Goal: Check status: Check status

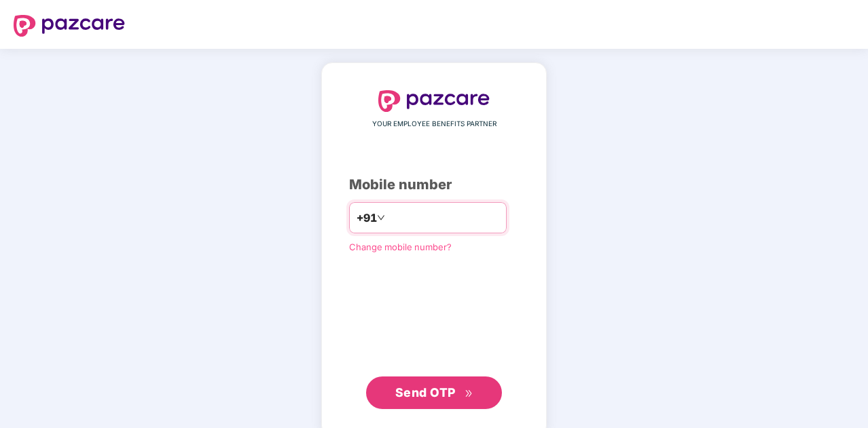
click at [417, 218] on input "number" at bounding box center [443, 218] width 111 height 22
type input "**********"
click at [435, 389] on span "Send OTP" at bounding box center [425, 393] width 60 height 14
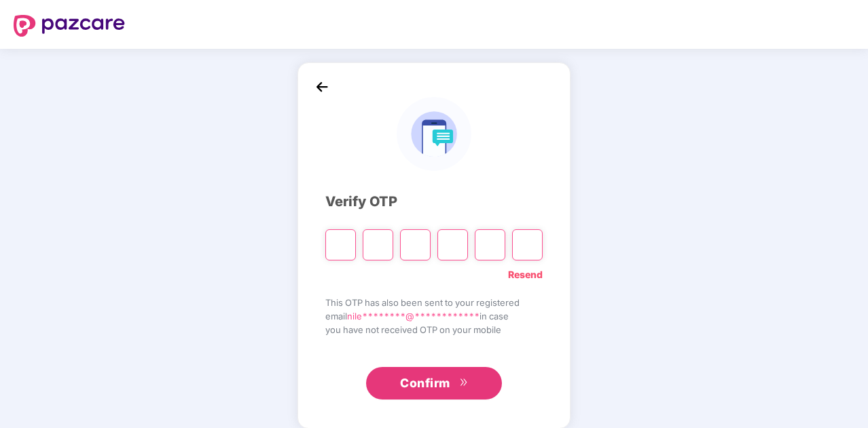
type input "*"
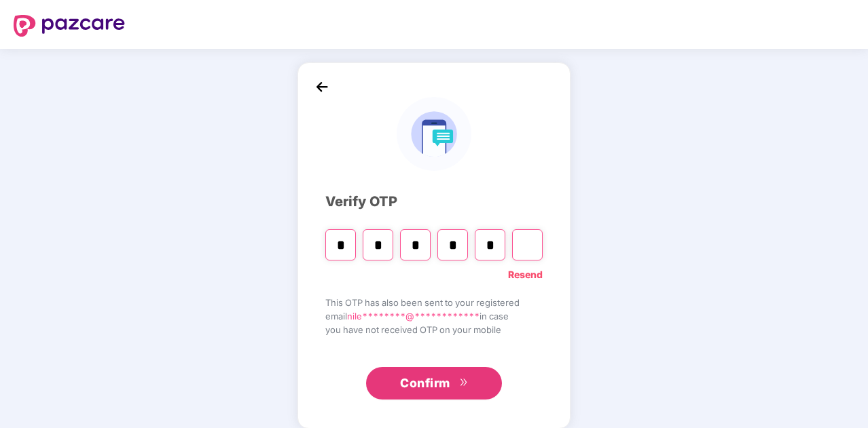
type input "*"
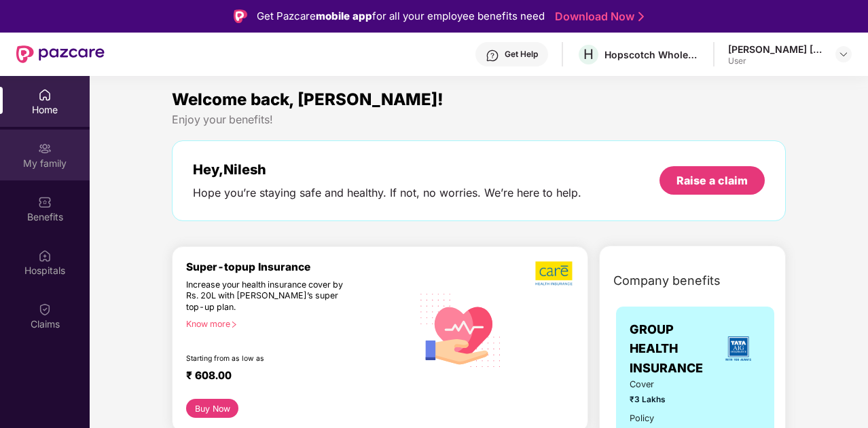
click at [54, 162] on div "My family" at bounding box center [45, 164] width 90 height 14
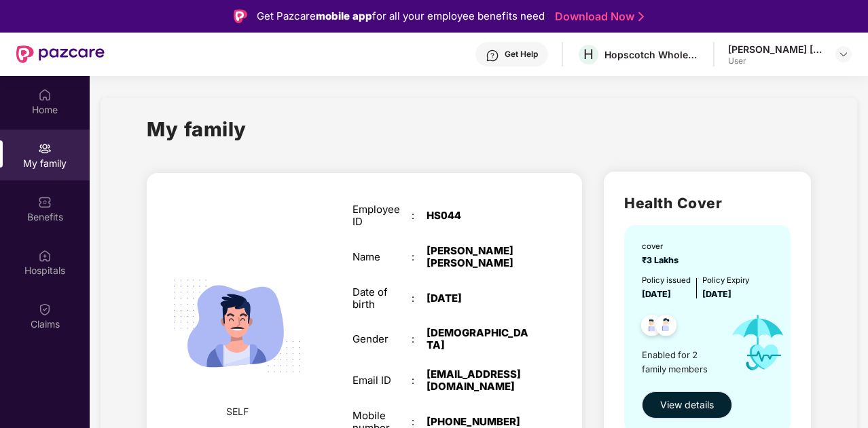
click at [508, 157] on div "My family" at bounding box center [478, 137] width 663 height 47
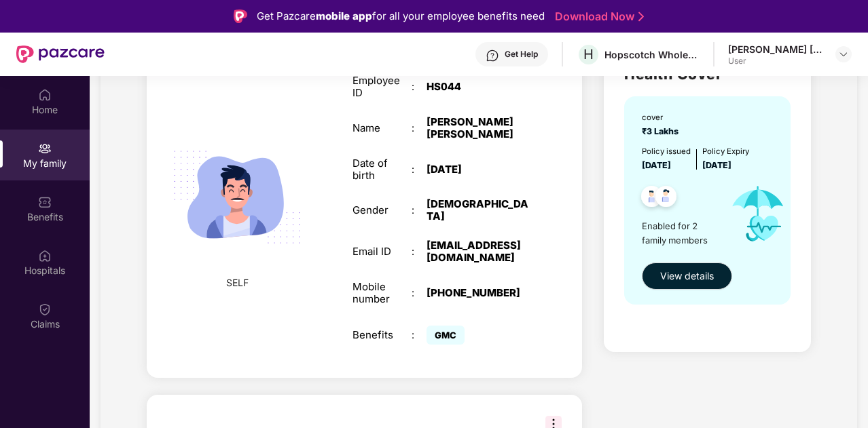
scroll to position [163, 0]
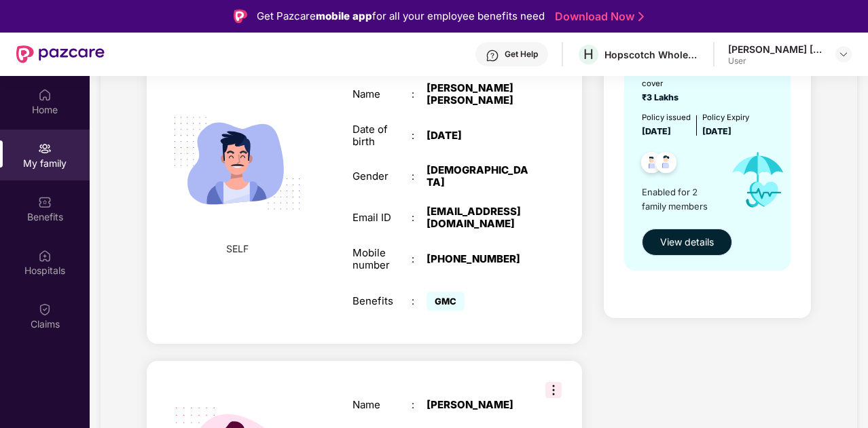
click at [678, 246] on span "View details" at bounding box center [687, 242] width 54 height 15
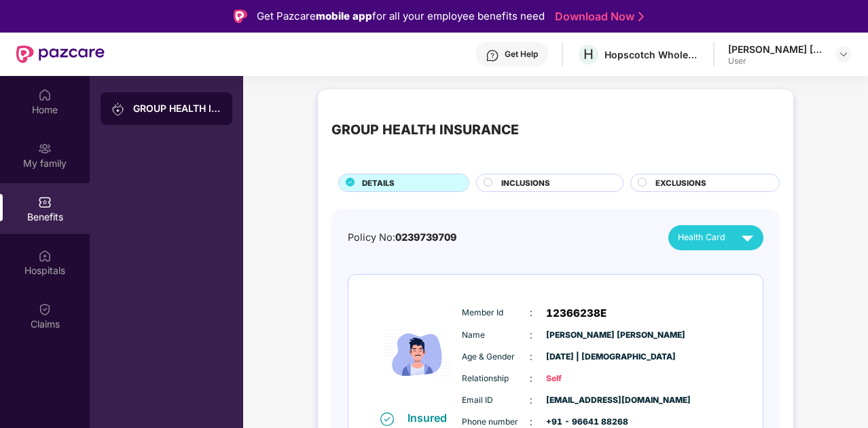
click at [554, 318] on span "12366238E" at bounding box center [576, 314] width 60 height 16
